Goal: Task Accomplishment & Management: Manage account settings

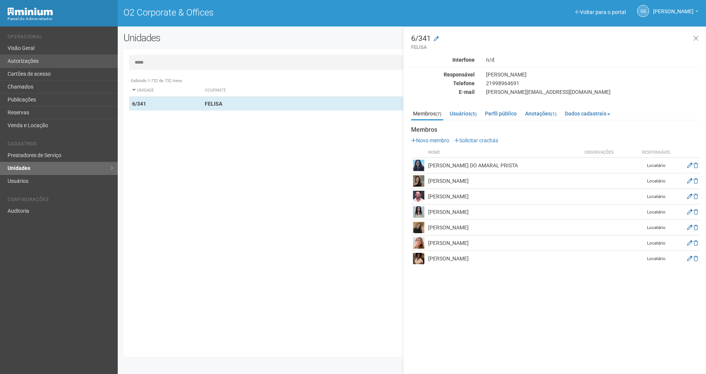
click at [21, 63] on link "Autorizações" at bounding box center [59, 61] width 118 height 13
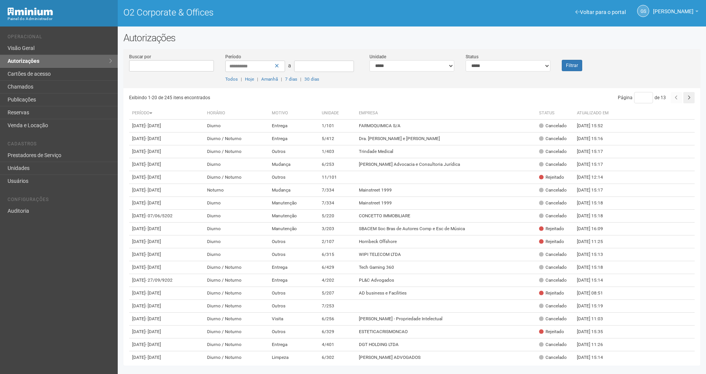
click at [539, 58] on div "**********" at bounding box center [508, 62] width 96 height 19
drag, startPoint x: 535, startPoint y: 64, endPoint x: 532, endPoint y: 71, distance: 7.5
click at [535, 64] on select "**********" at bounding box center [508, 65] width 85 height 11
select select "*"
click at [466, 60] on select "**********" at bounding box center [508, 65] width 85 height 11
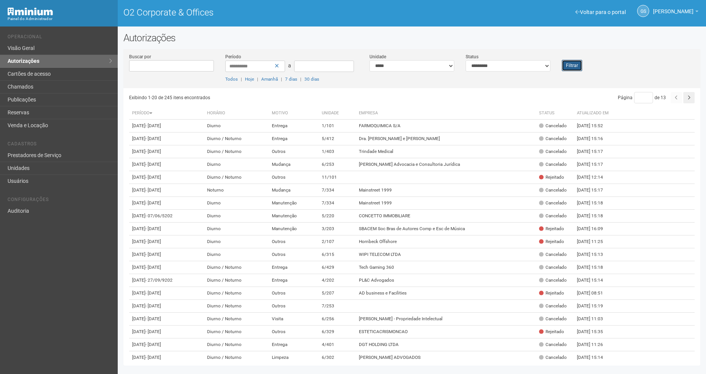
click at [577, 62] on button "Filtrar" at bounding box center [572, 65] width 20 height 11
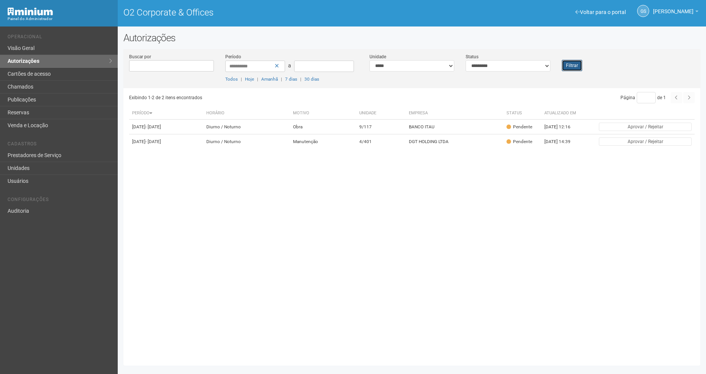
click at [577, 62] on button "Filtrar" at bounding box center [572, 65] width 20 height 11
click at [471, 149] on td "DGT HOLDING LTDA" at bounding box center [455, 141] width 98 height 15
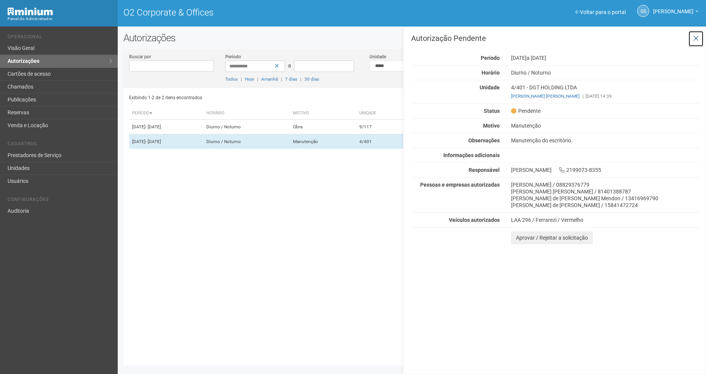
click at [698, 40] on icon at bounding box center [696, 39] width 6 height 8
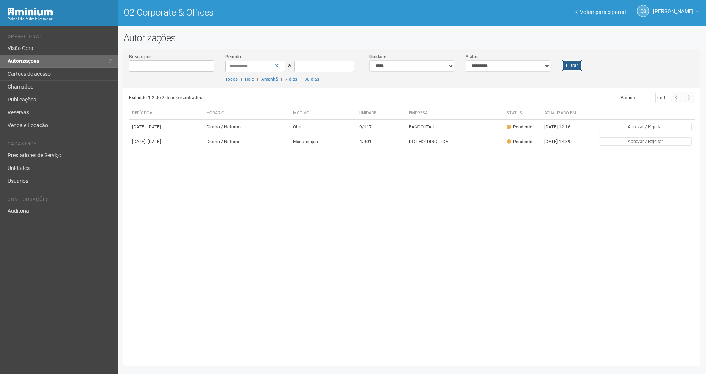
click at [576, 61] on button "Filtrar" at bounding box center [572, 65] width 20 height 11
click at [20, 174] on link "Unidades" at bounding box center [59, 168] width 118 height 13
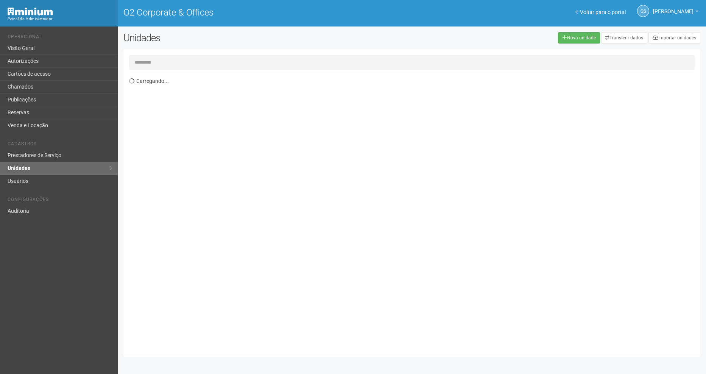
click at [148, 60] on input "text" at bounding box center [412, 62] width 566 height 15
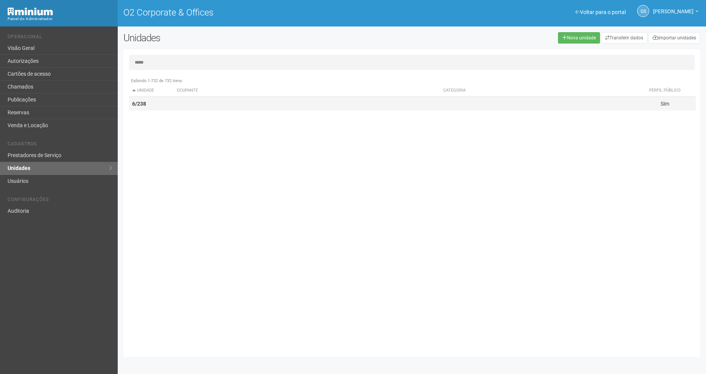
type input "*****"
click at [147, 107] on td "6/238" at bounding box center [151, 104] width 45 height 14
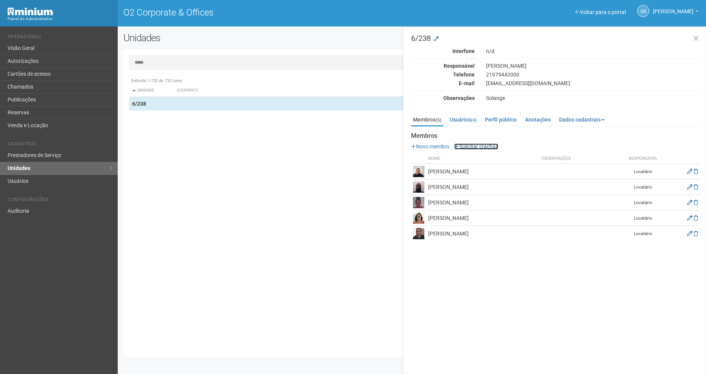
click at [467, 147] on link "Solicitar crachás" at bounding box center [476, 147] width 44 height 6
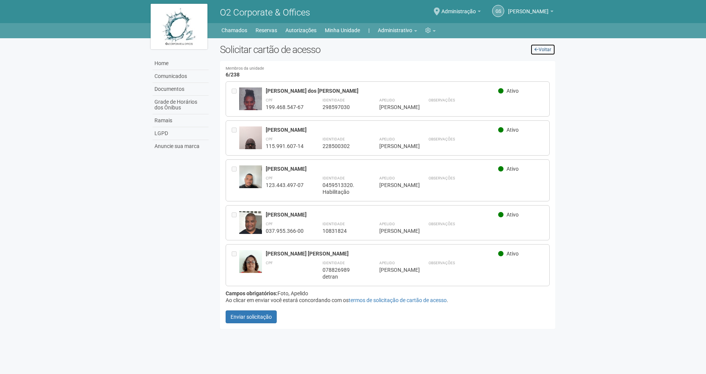
click at [545, 51] on link "Voltar" at bounding box center [542, 49] width 25 height 11
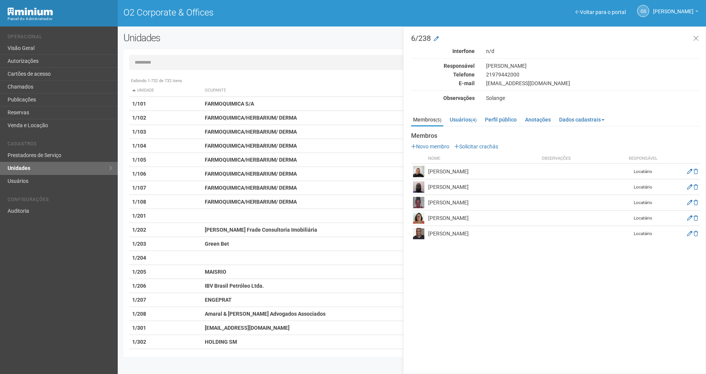
drag, startPoint x: 487, startPoint y: 187, endPoint x: 429, endPoint y: 192, distance: 57.8
click at [429, 192] on td "[PERSON_NAME]" at bounding box center [483, 187] width 114 height 16
copy td "[PERSON_NAME]"
click at [43, 76] on link "Cartões de acesso" at bounding box center [59, 74] width 118 height 13
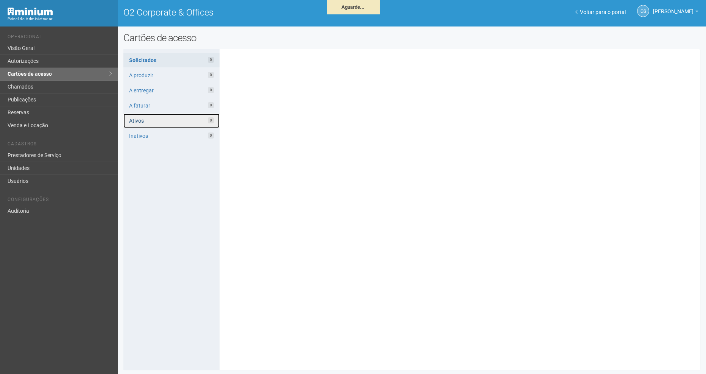
click at [142, 120] on link "Ativos 0" at bounding box center [171, 121] width 96 height 14
